Goal: Complete application form

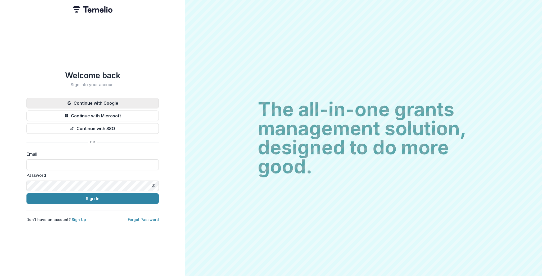
click at [96, 101] on button "Continue with Google" at bounding box center [92, 103] width 132 height 11
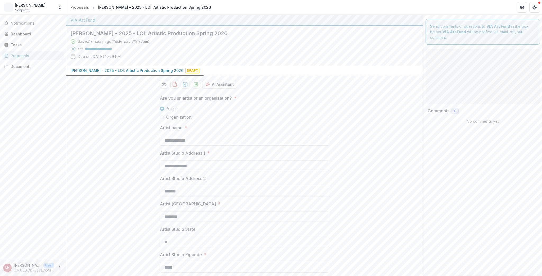
type input "*******"
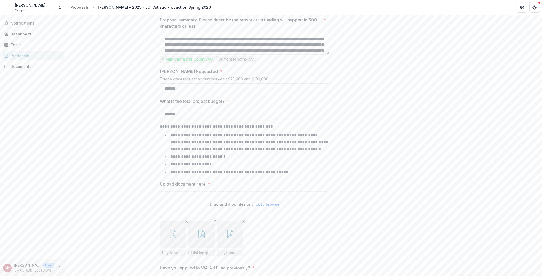
scroll to position [520, 0]
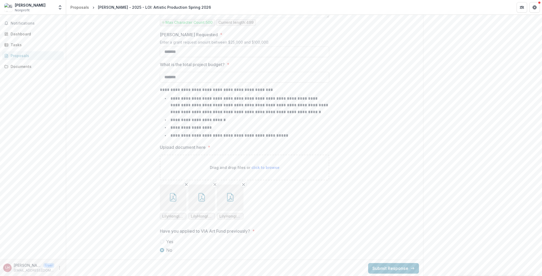
click at [202, 201] on button "button" at bounding box center [201, 198] width 26 height 26
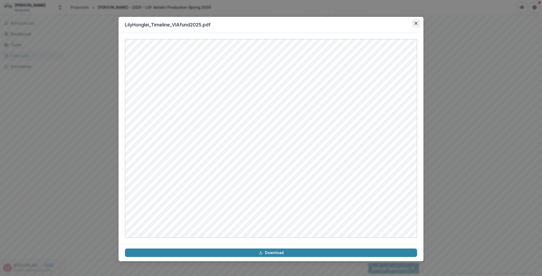
click at [416, 22] on icon "Close" at bounding box center [415, 23] width 3 height 3
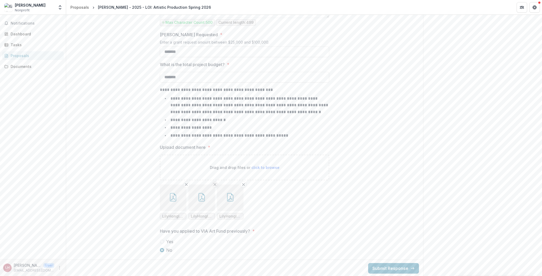
click at [214, 184] on line "Remove File" at bounding box center [215, 185] width 2 height 2
click at [203, 198] on icon "button" at bounding box center [201, 197] width 8 height 8
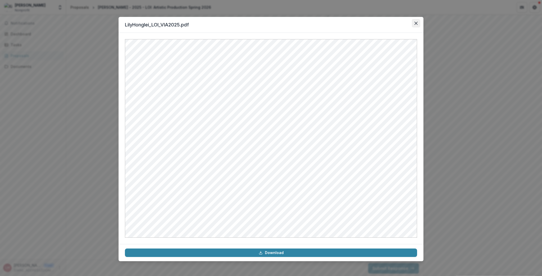
click at [416, 22] on icon "Close" at bounding box center [415, 23] width 3 height 3
